Goal: Browse casually

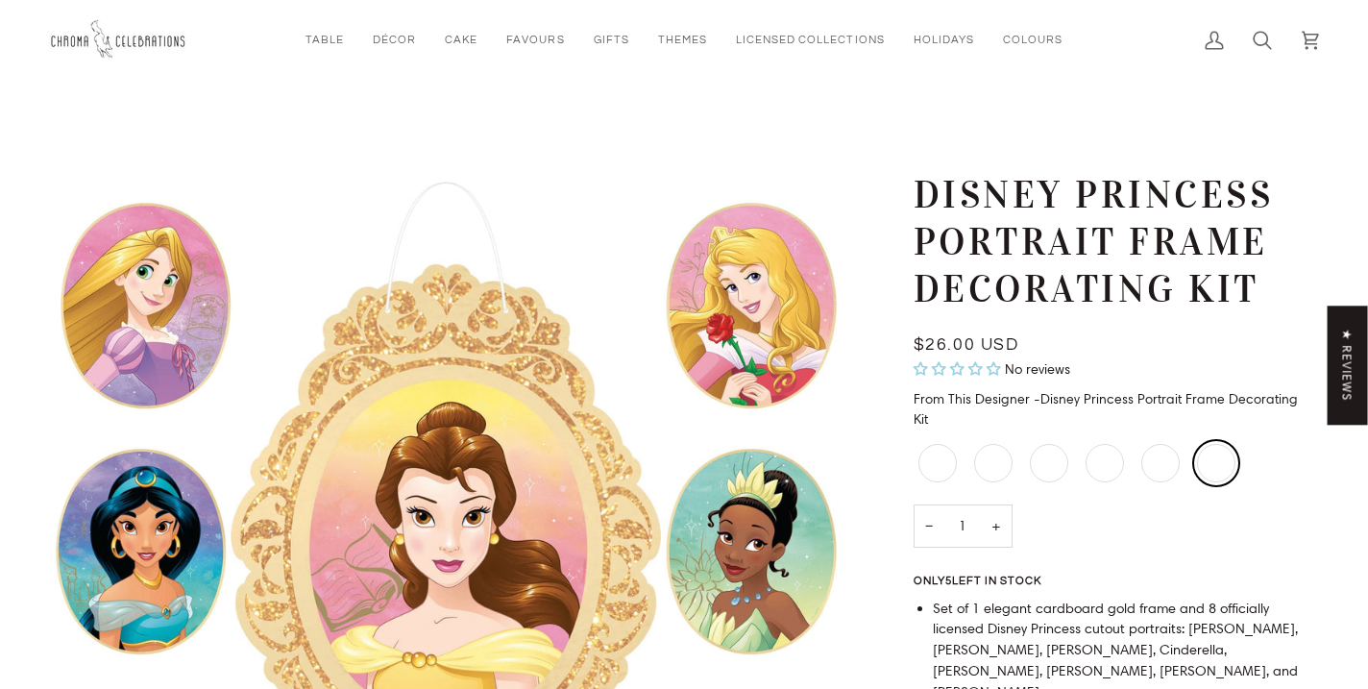
click at [421, 354] on img "Disney Princess Portrait Frame Decorating Kit" at bounding box center [446, 551] width 796 height 759
click at [422, 345] on img "Disney Princess Portrait Frame Decorating Kit" at bounding box center [446, 551] width 796 height 759
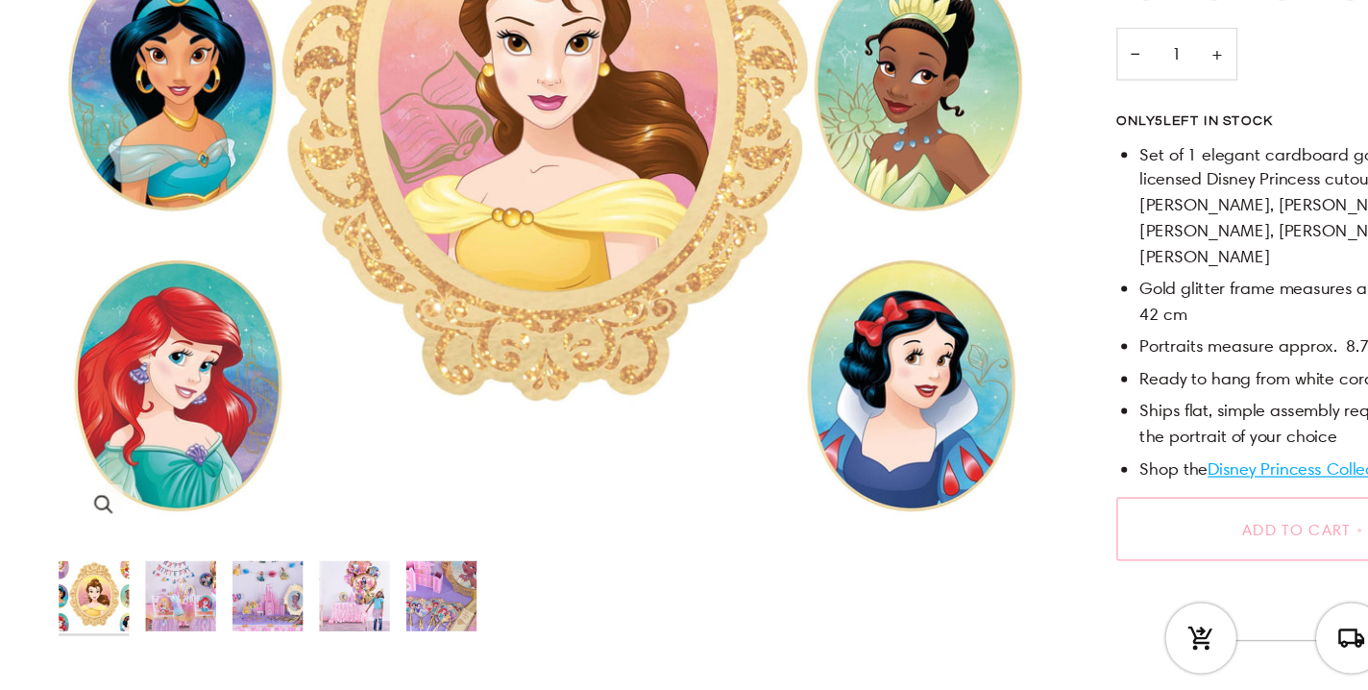
scroll to position [431, 0]
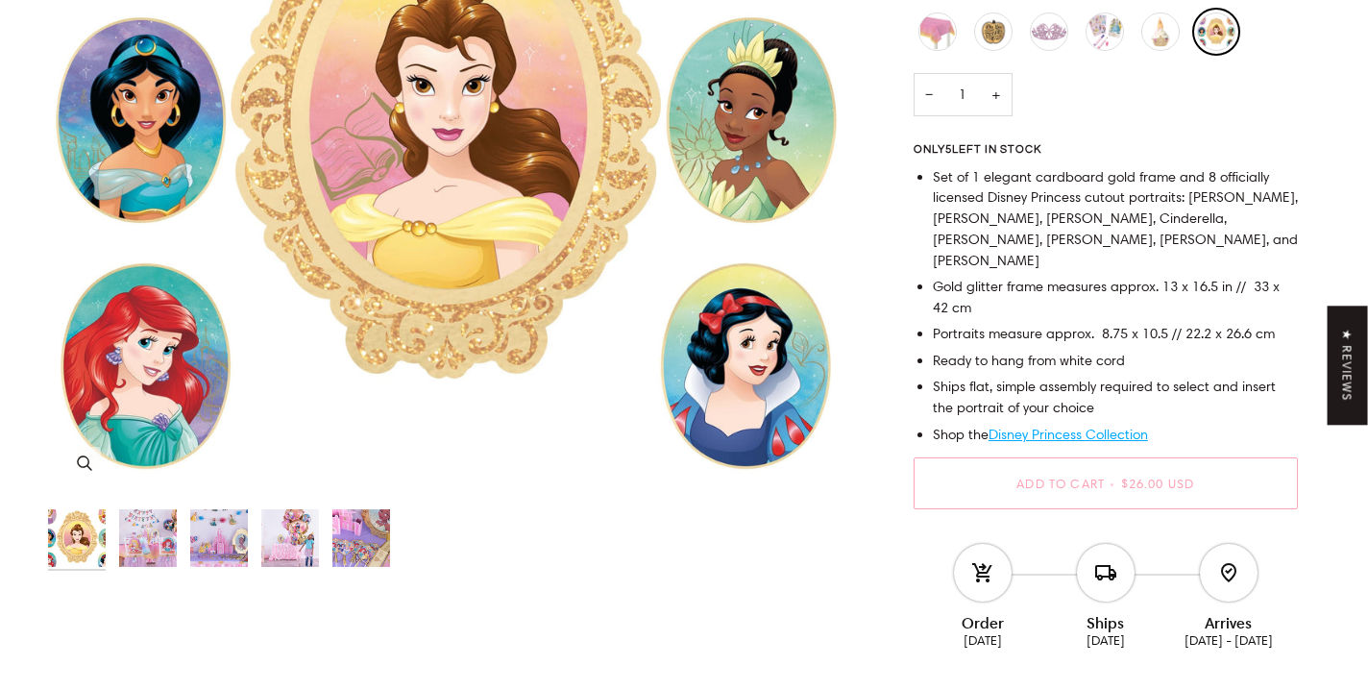
click at [363, 283] on img "Disney Princess Portrait Frame Decorating Kit" at bounding box center [446, 120] width 796 height 759
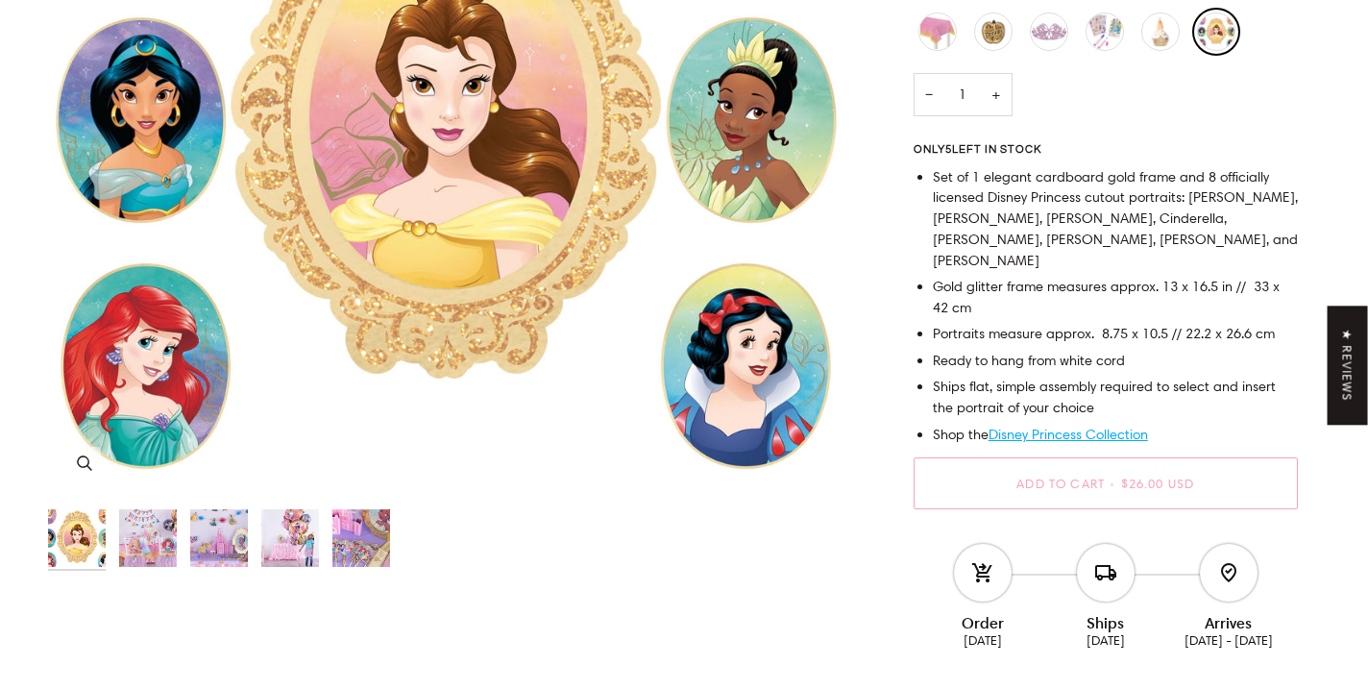
click at [310, 229] on img "Disney Princess Portrait Frame Decorating Kit" at bounding box center [446, 120] width 796 height 759
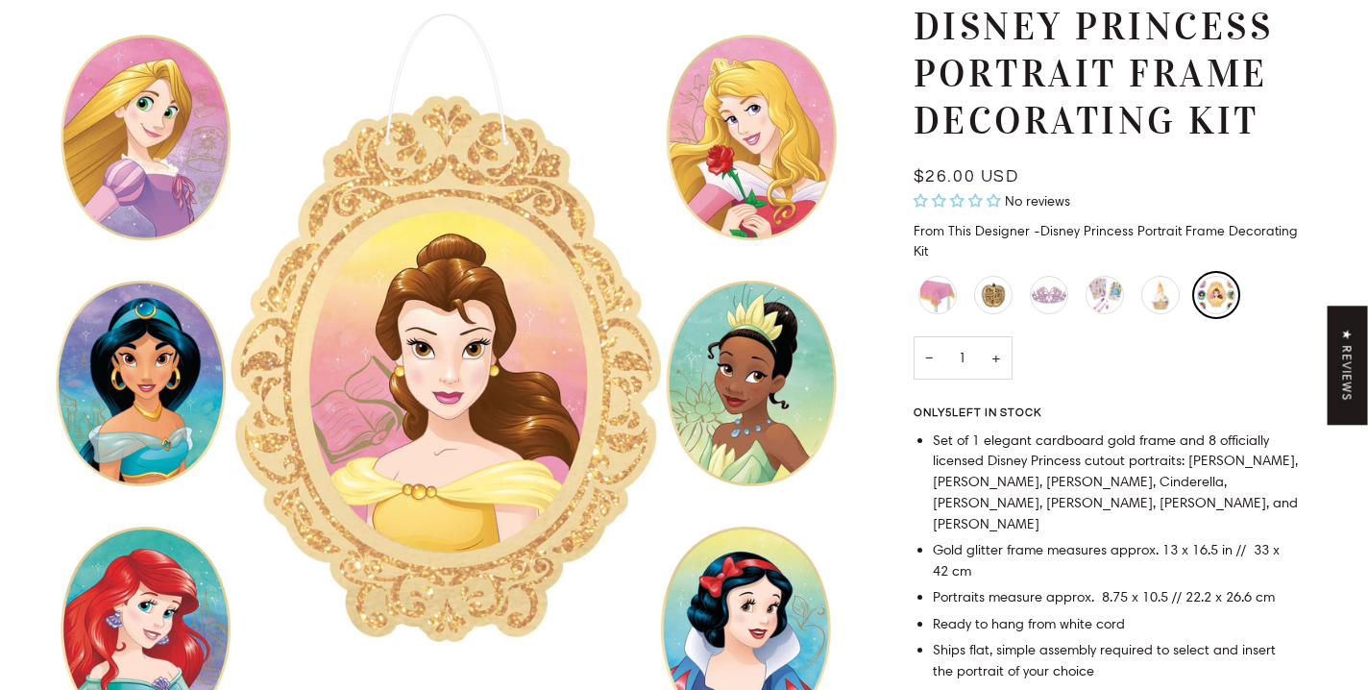
scroll to position [188, 0]
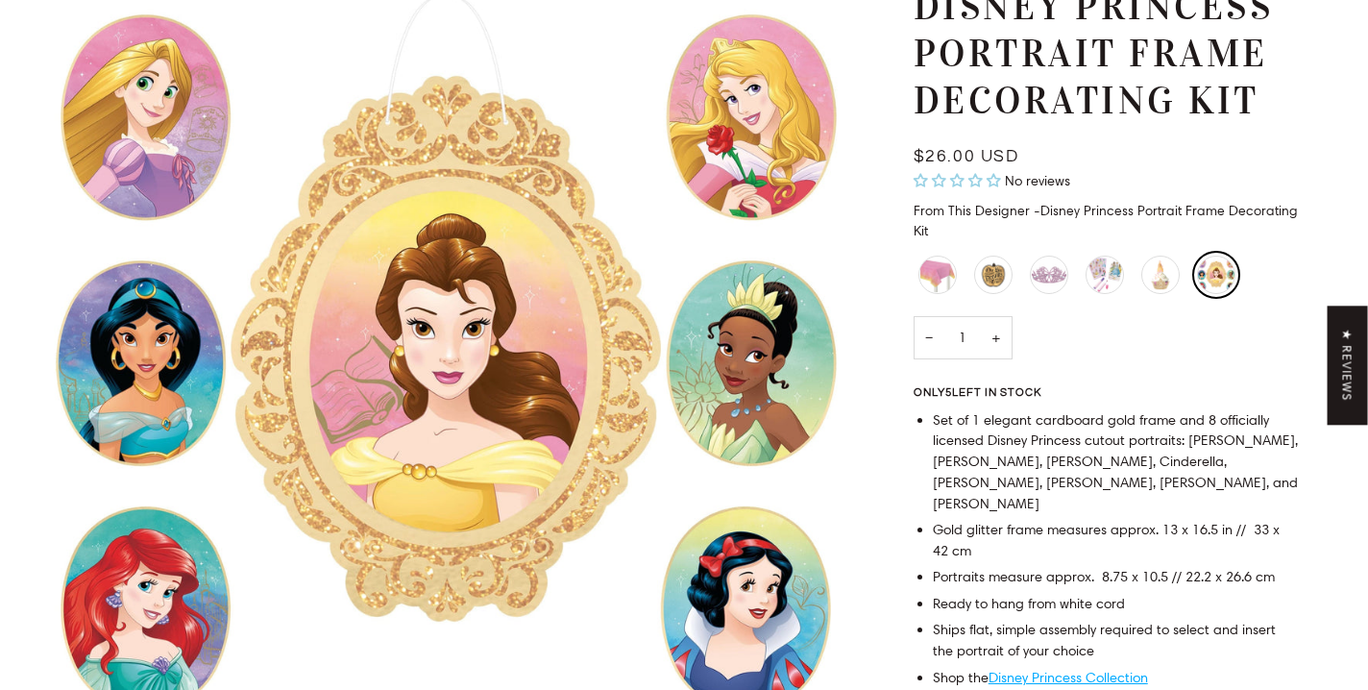
click at [306, 187] on img "Disney Princess Portrait Frame Decorating Kit" at bounding box center [446, 363] width 796 height 759
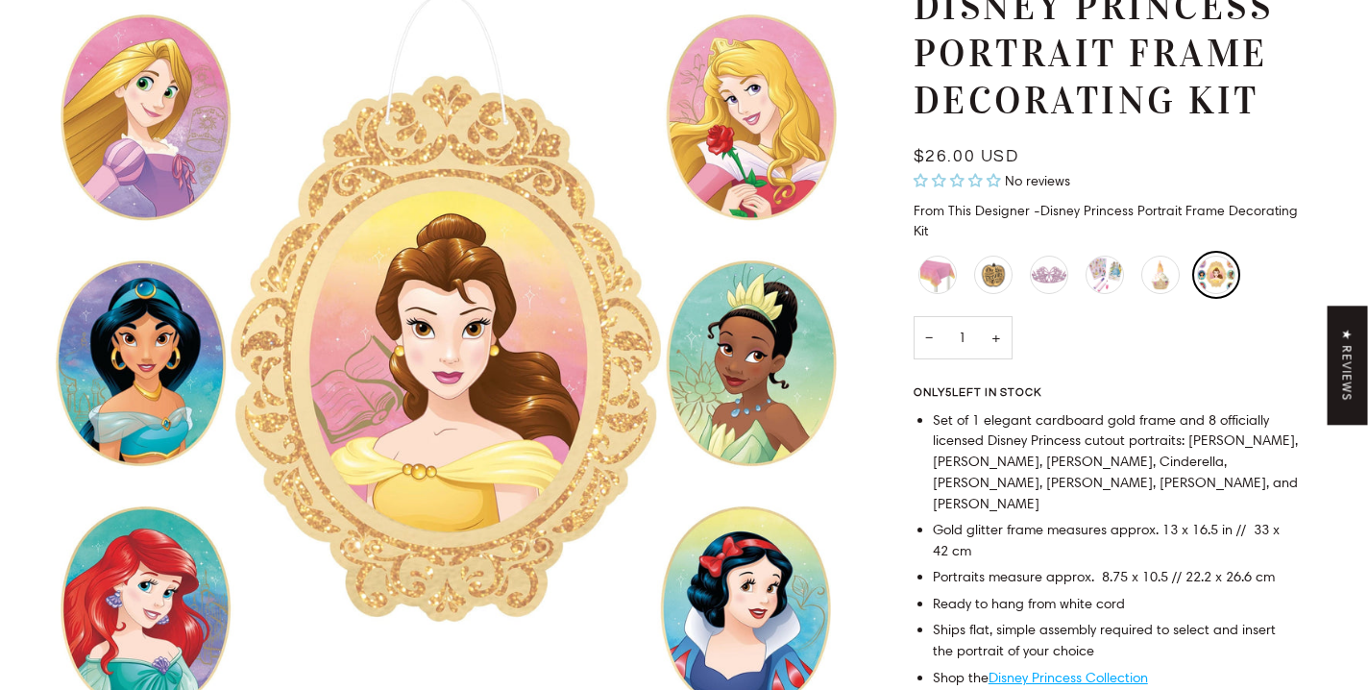
click at [399, 174] on img "Disney Princess Portrait Frame Decorating Kit" at bounding box center [446, 363] width 796 height 759
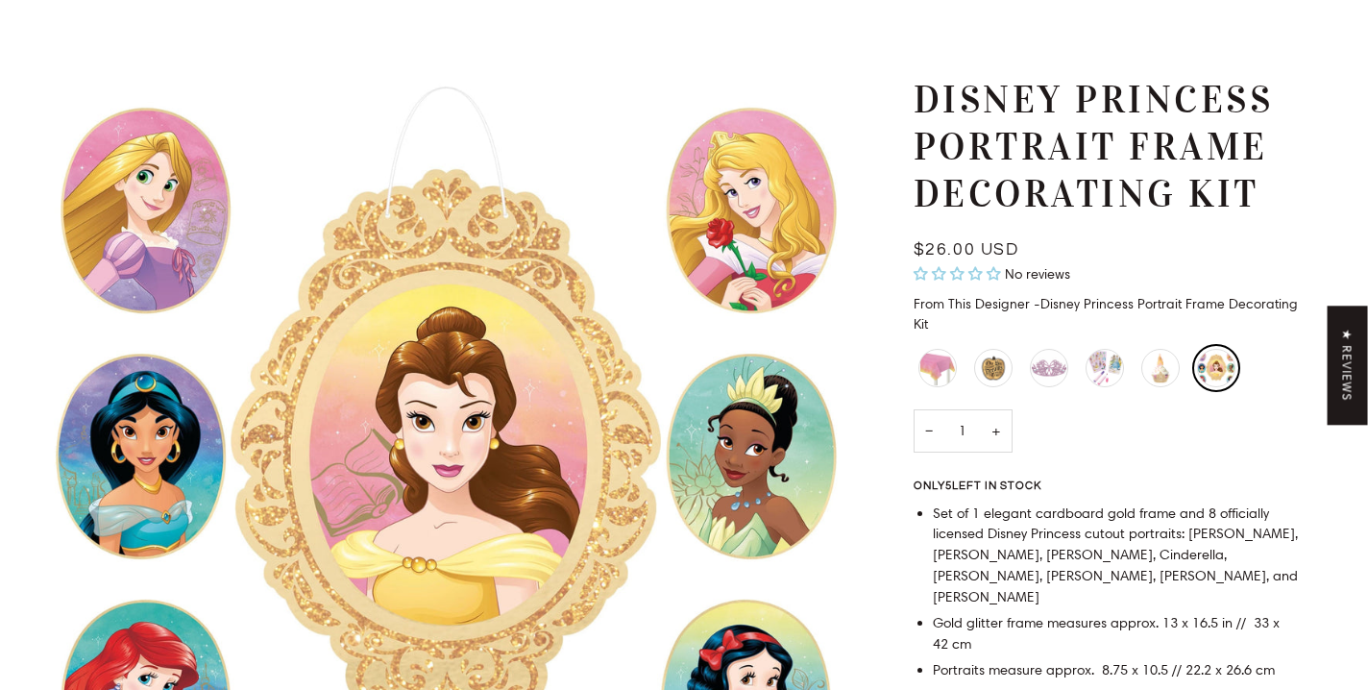
click at [344, 174] on img "Disney Princess Portrait Frame Decorating Kit" at bounding box center [446, 456] width 796 height 759
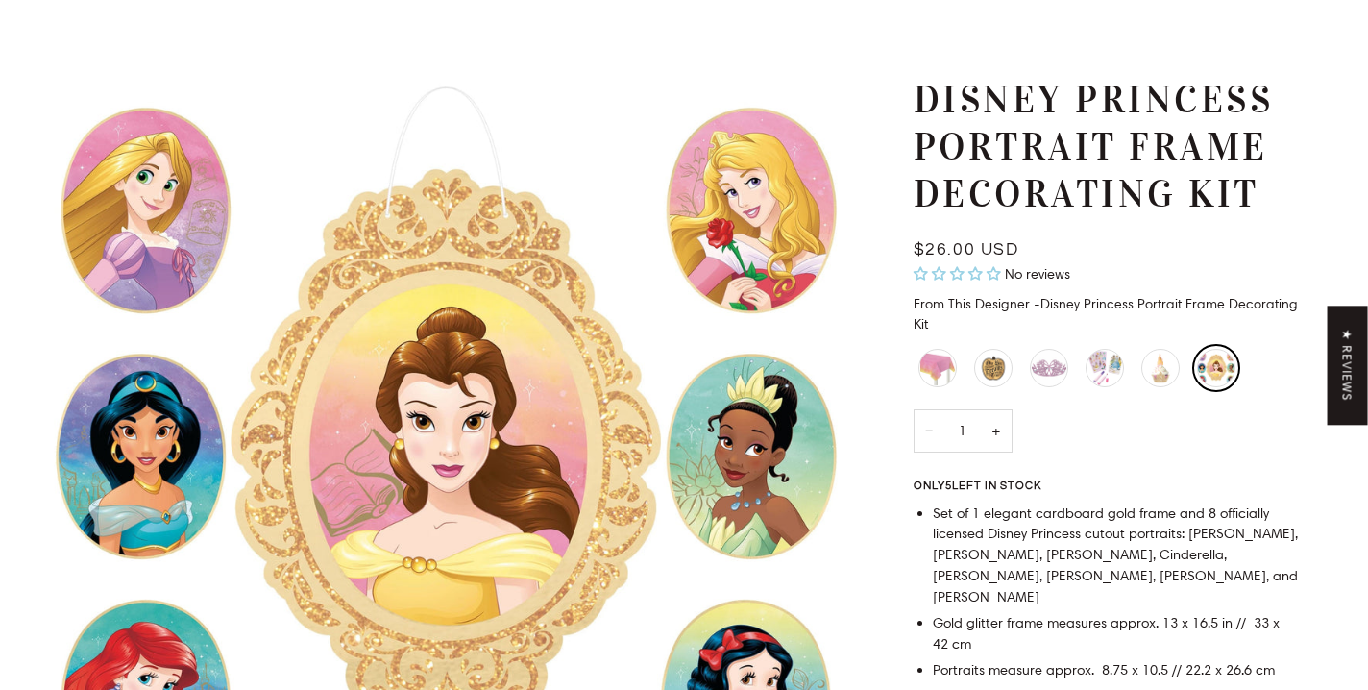
click at [344, 174] on img "Disney Princess Portrait Frame Decorating Kit" at bounding box center [446, 456] width 796 height 759
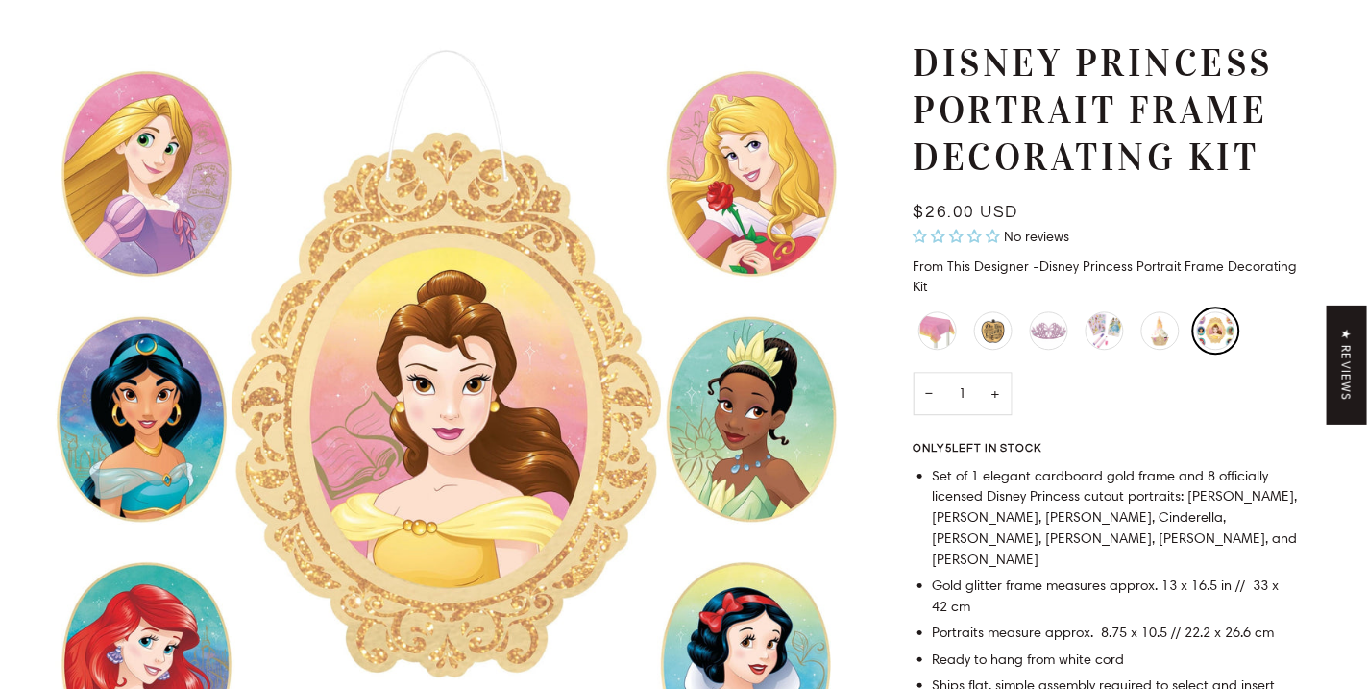
scroll to position [160, 0]
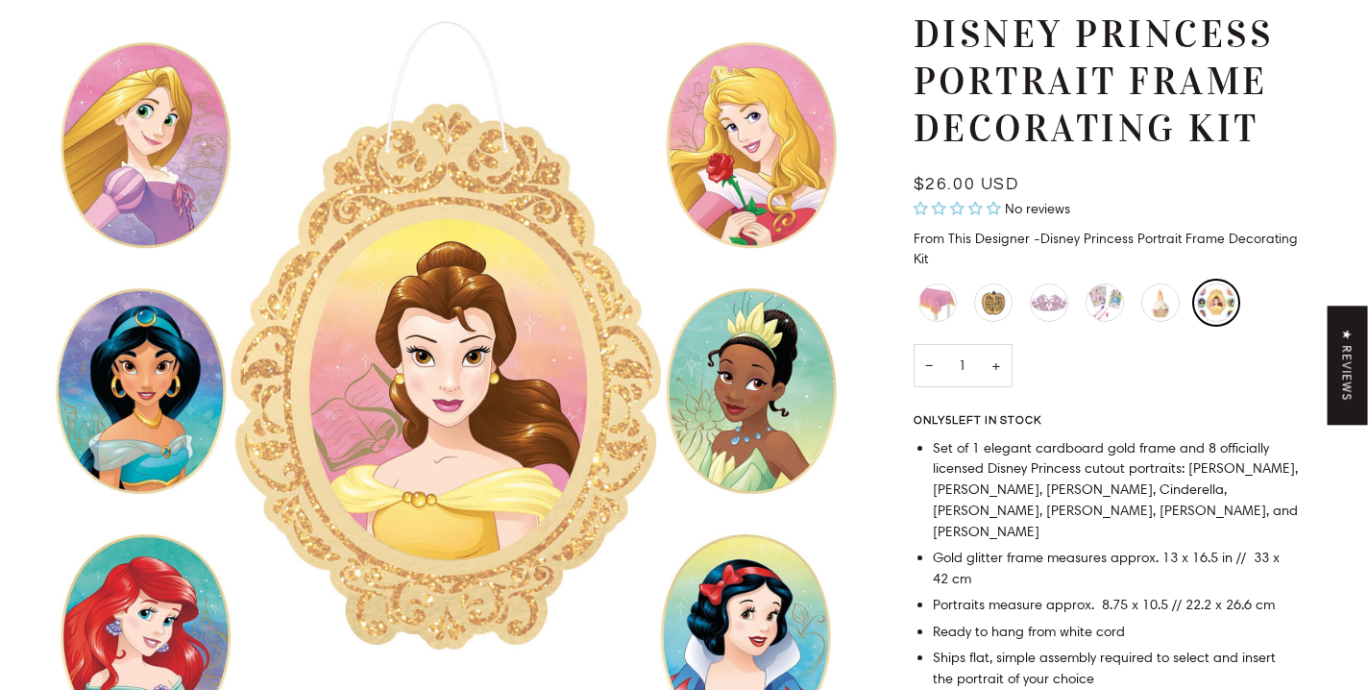
click at [453, 306] on img "Disney Princess Portrait Frame Decorating Kit" at bounding box center [446, 391] width 796 height 759
click at [634, 135] on img "Disney Princess Portrait Frame Decorating Kit" at bounding box center [446, 391] width 796 height 759
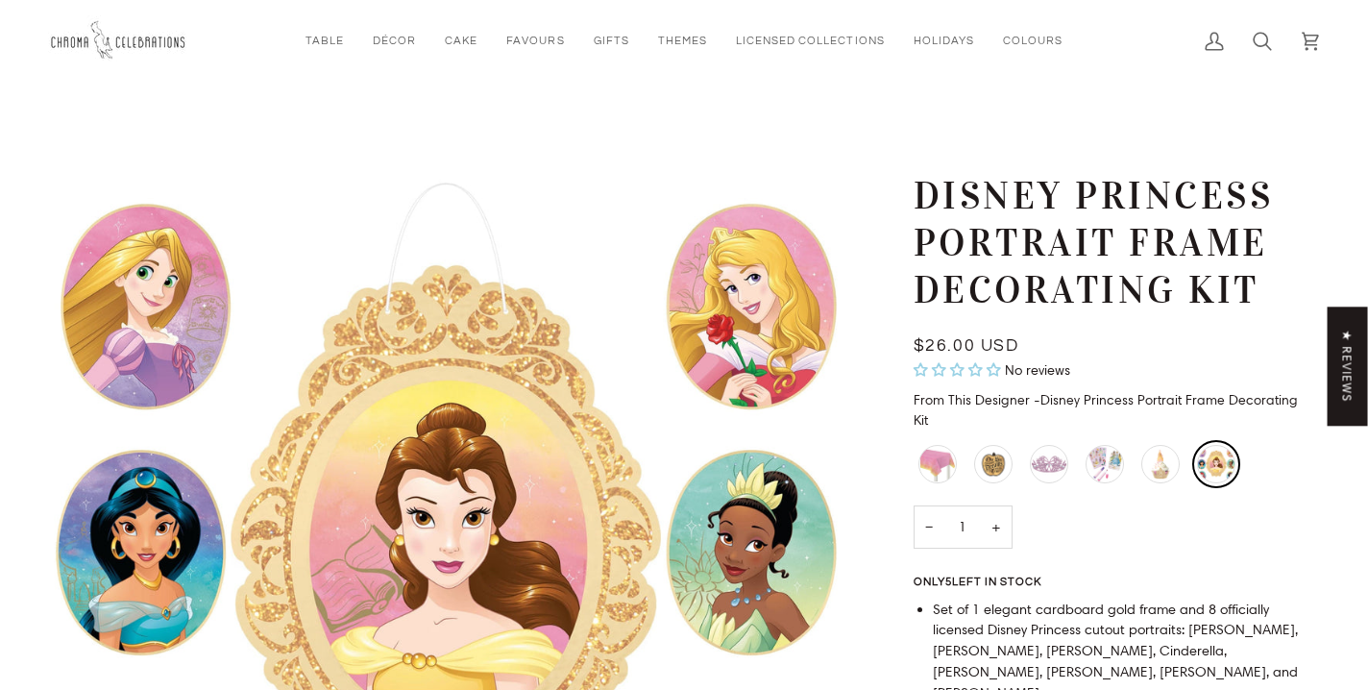
scroll to position [0, 0]
click at [539, 310] on img "Disney Princess Portrait Frame Decorating Kit" at bounding box center [446, 551] width 796 height 759
